Goal: Complete application form

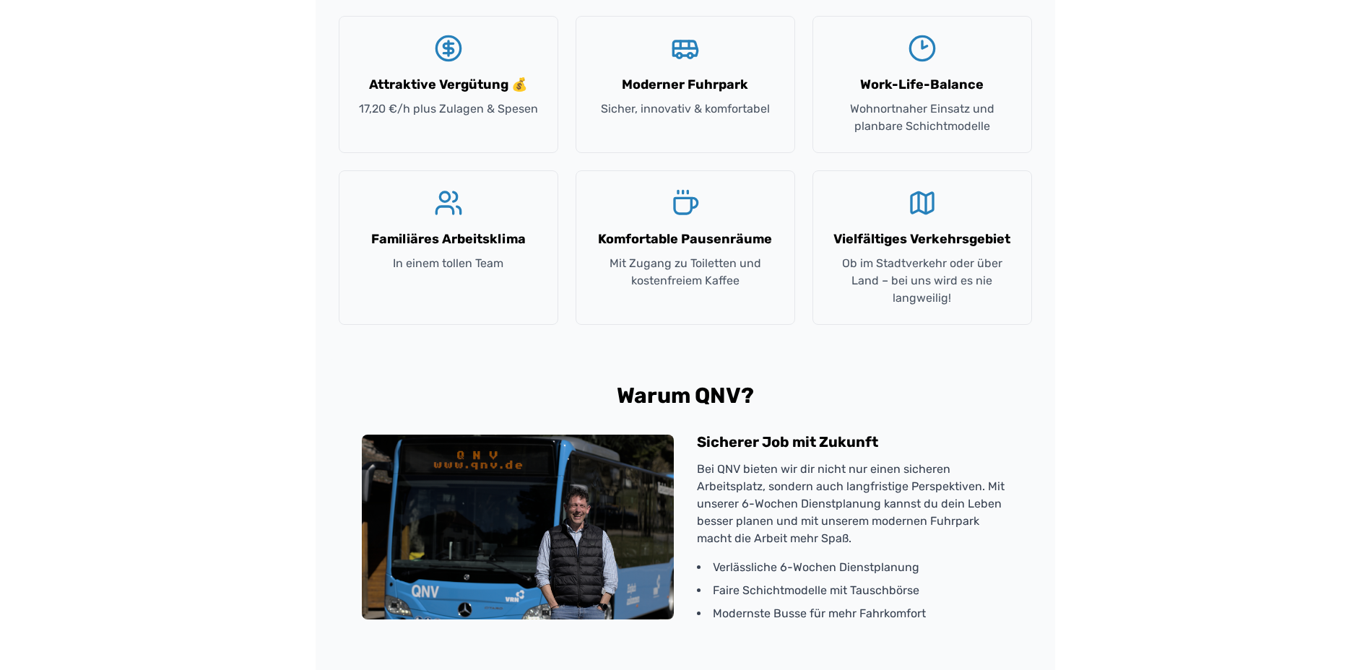
scroll to position [1300, 0]
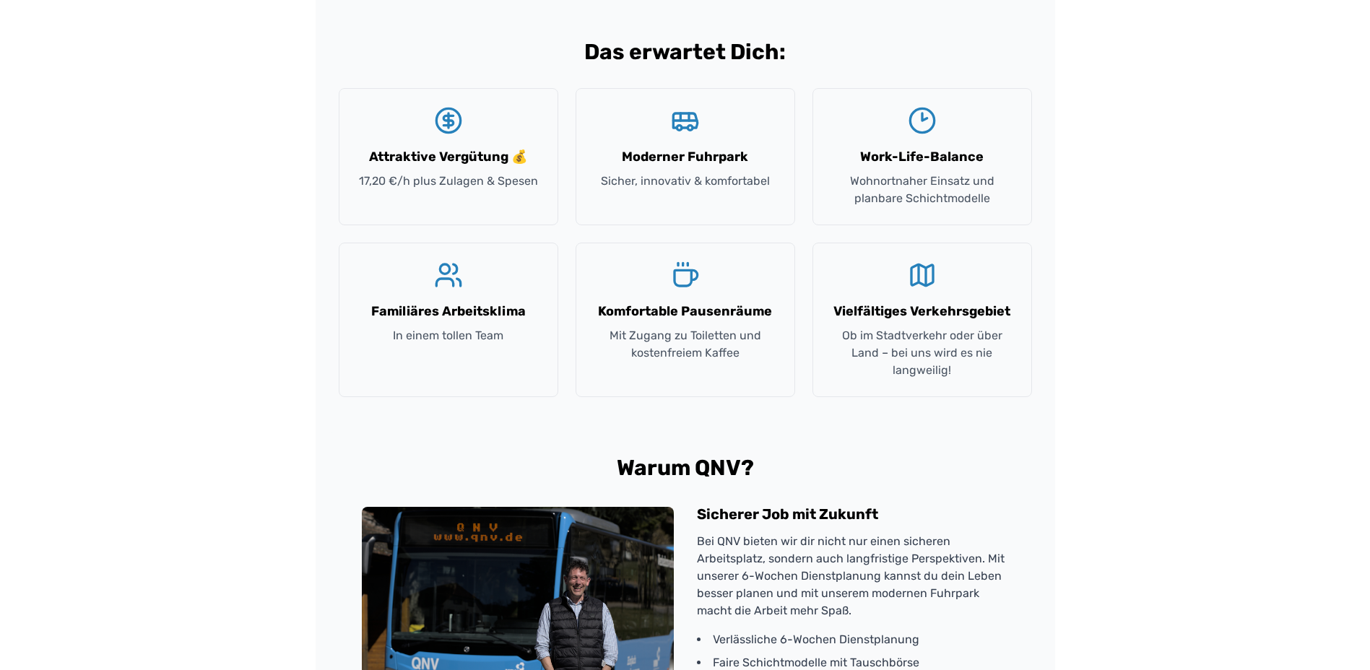
drag, startPoint x: 428, startPoint y: 391, endPoint x: 165, endPoint y: 387, distance: 263.7
click at [165, 387] on div "Dein Traumjob als Busfahrer bei QNV Bewirb dich in nur 60 Sekunden und starte d…" at bounding box center [685, 144] width 1370 height 2888
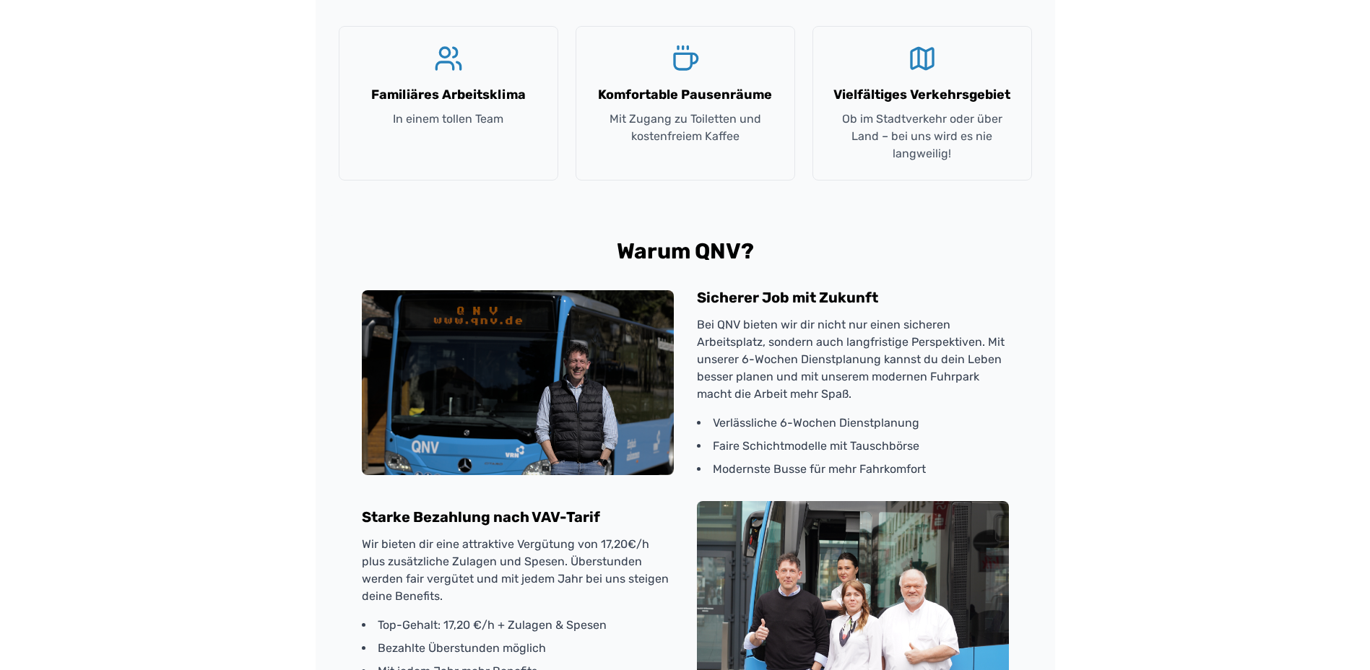
scroll to position [2218, 0]
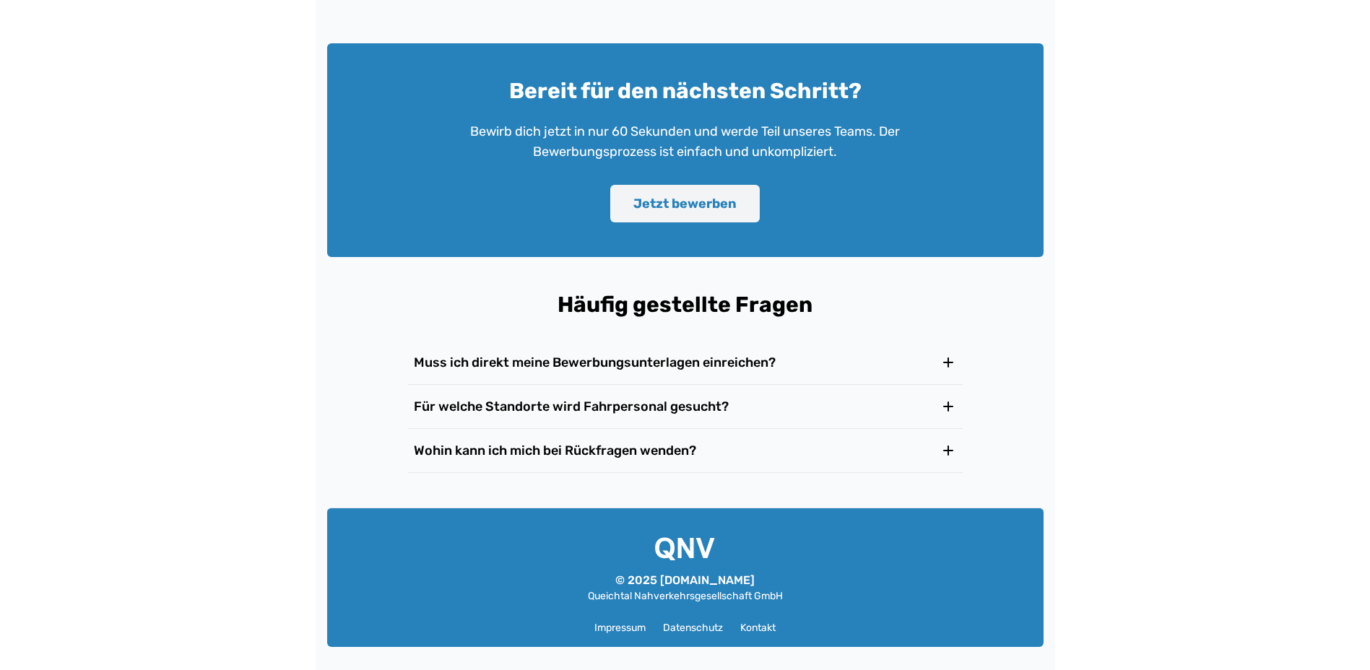
click at [693, 207] on button "Jetzt bewerben" at bounding box center [685, 204] width 150 height 38
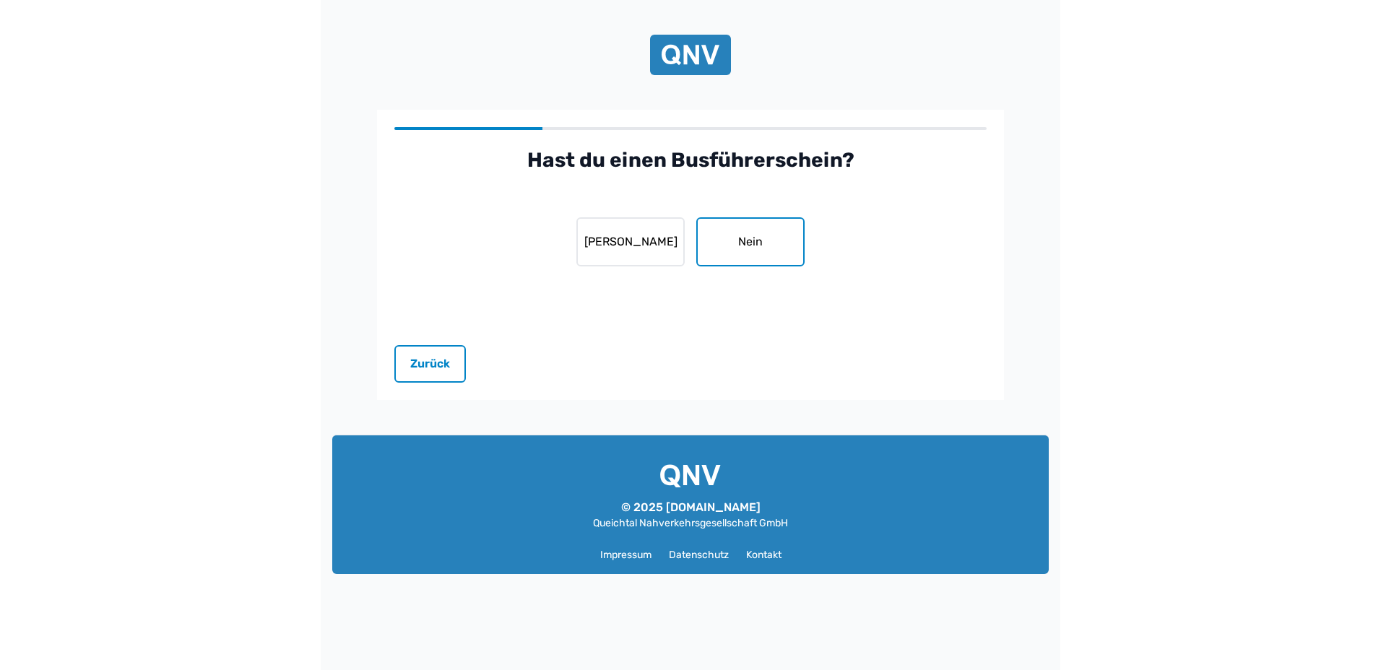
click at [738, 246] on button "Nein" at bounding box center [750, 241] width 108 height 49
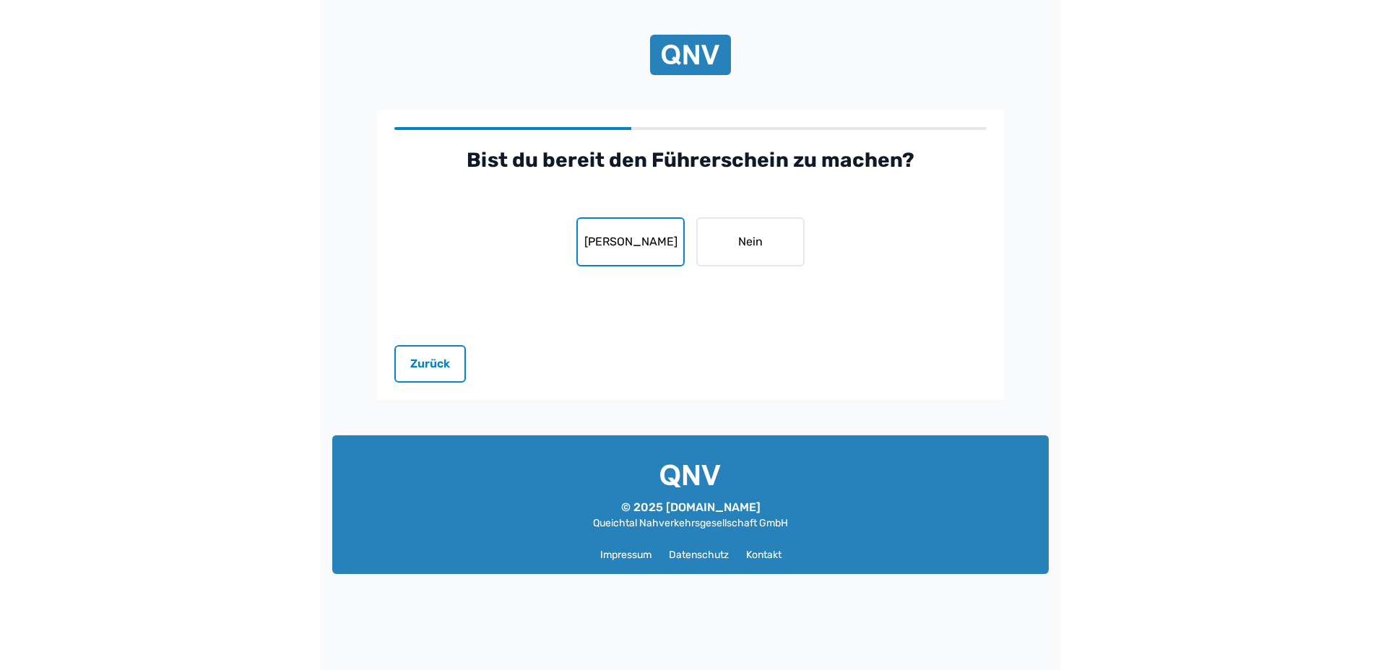
click at [663, 233] on button "[PERSON_NAME]" at bounding box center [630, 241] width 108 height 49
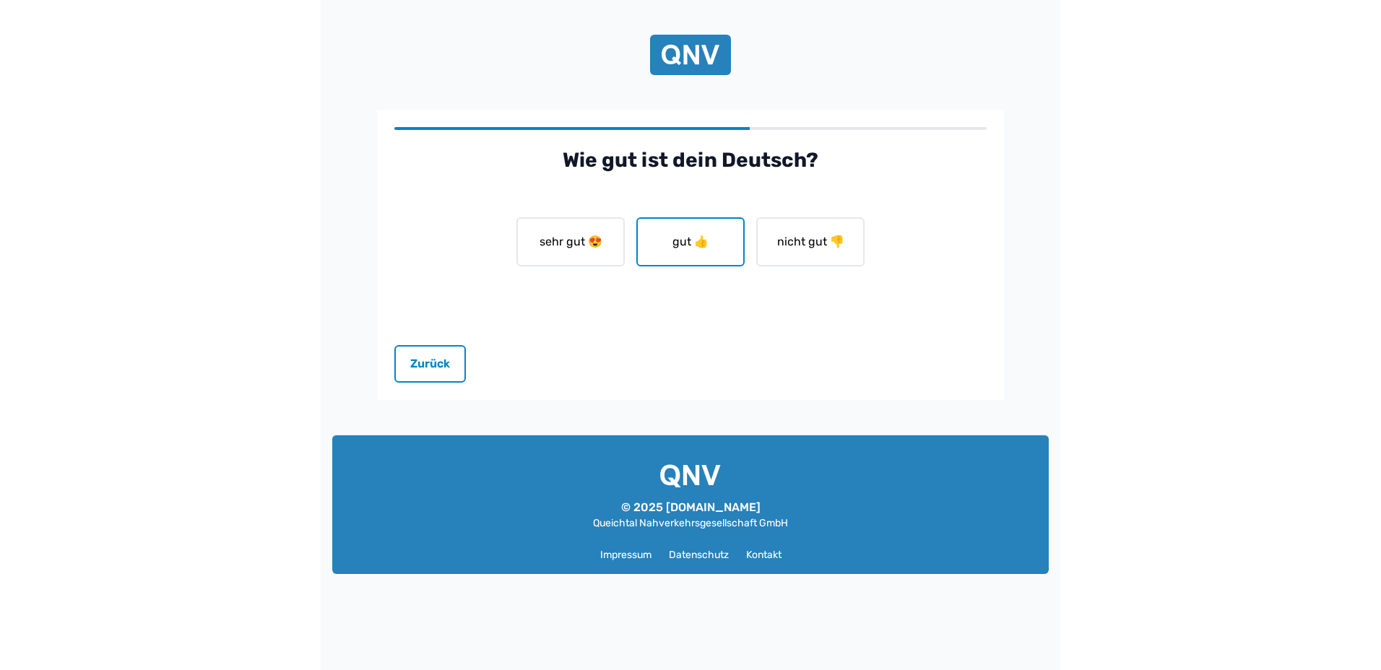
click at [687, 250] on button "gut 👍" at bounding box center [690, 241] width 108 height 49
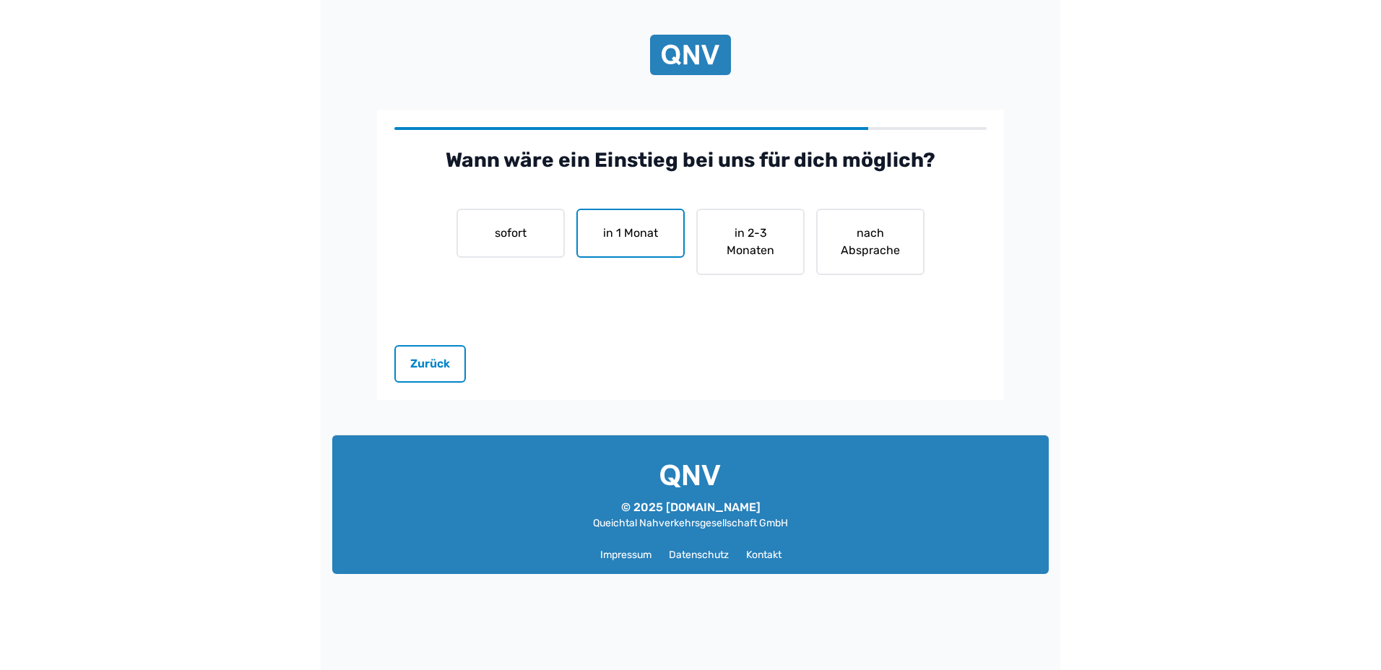
click at [631, 246] on button "in 1 Monat" at bounding box center [630, 233] width 108 height 49
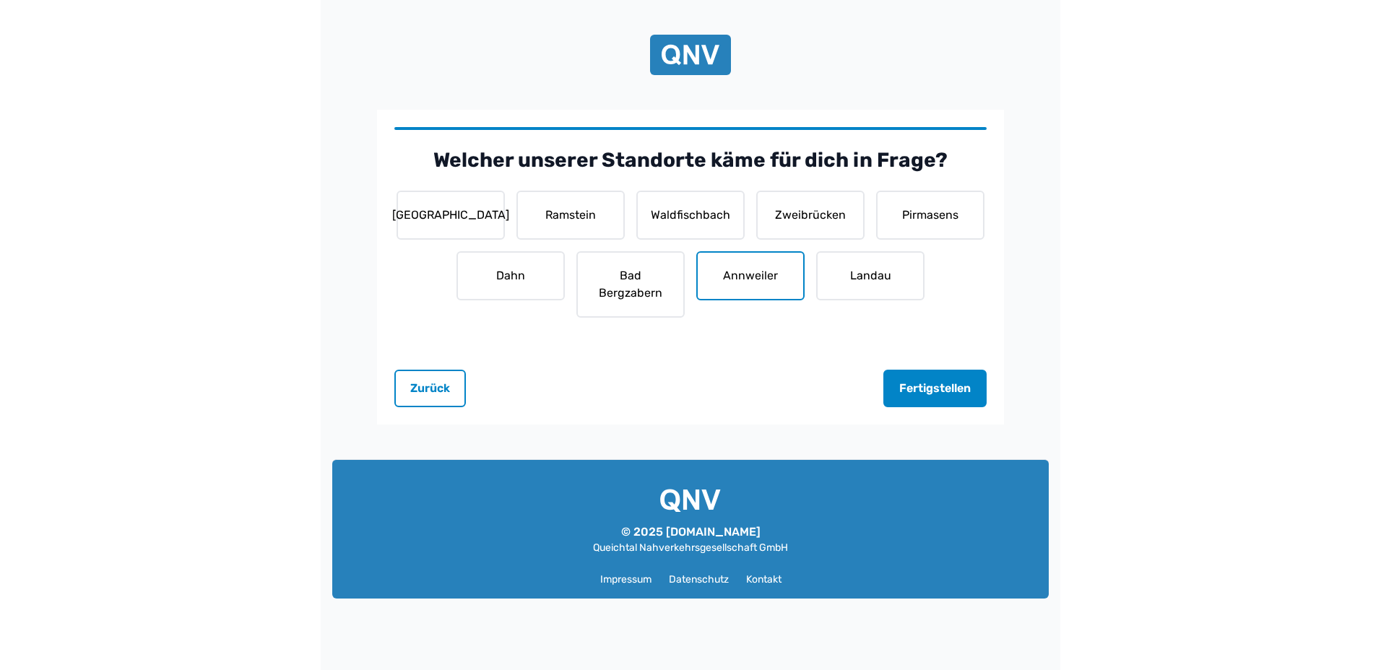
click at [766, 284] on button "Annweiler" at bounding box center [750, 275] width 108 height 49
click at [852, 281] on button "Landau" at bounding box center [870, 275] width 108 height 49
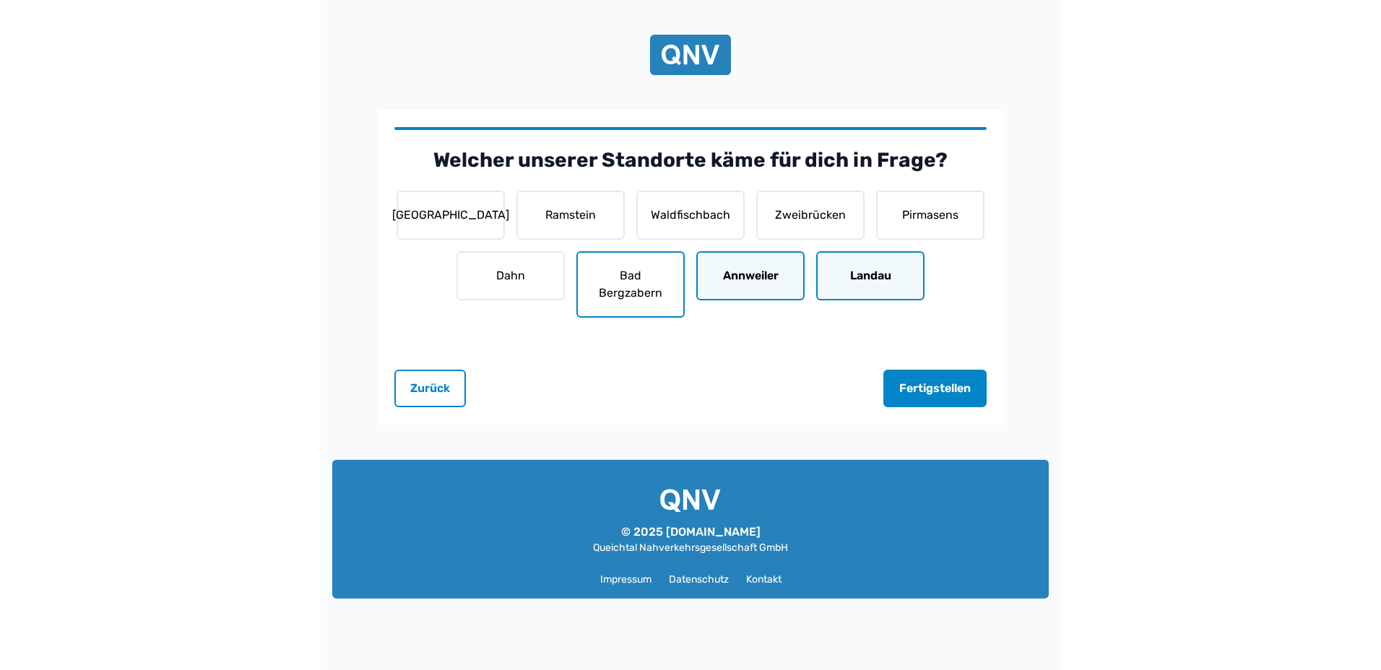
click at [656, 295] on button "Bad Bergzabern" at bounding box center [630, 284] width 108 height 66
click at [918, 402] on button "Fertigstellen" at bounding box center [935, 389] width 103 height 38
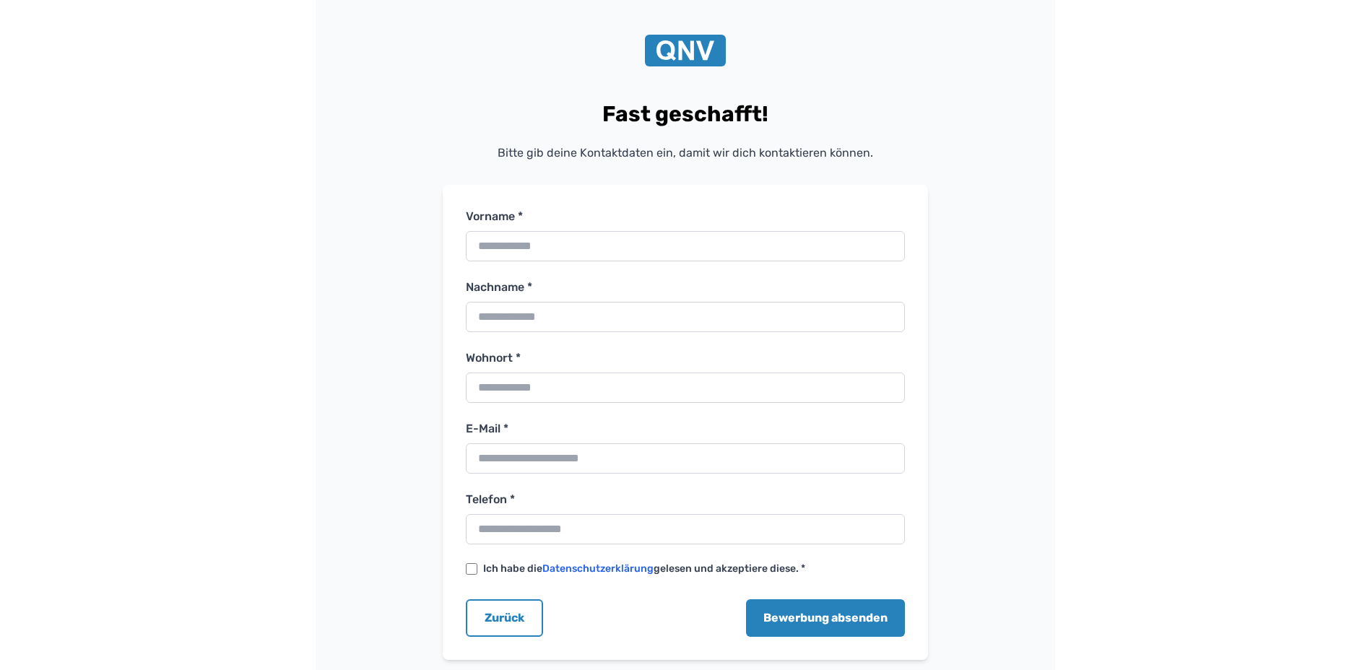
scroll to position [144, 0]
